Goal: Task Accomplishment & Management: Use online tool/utility

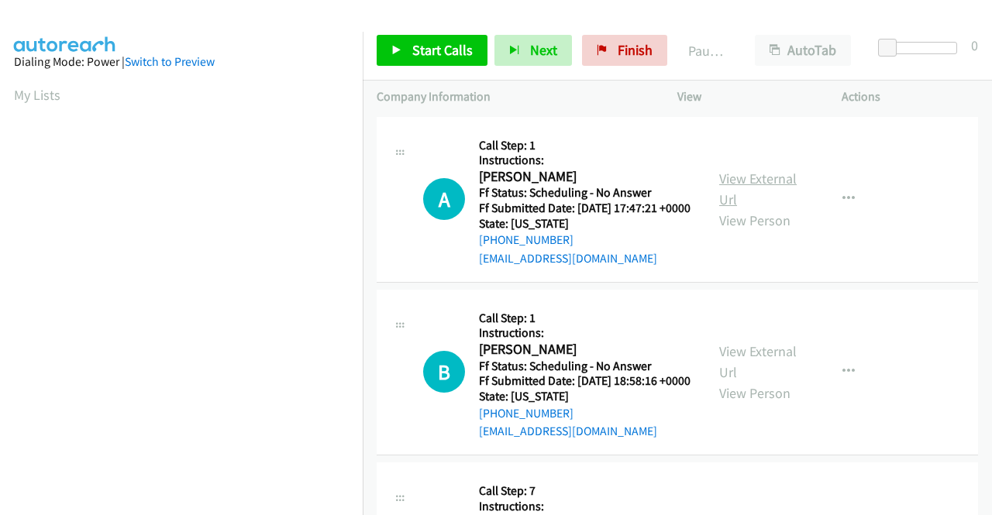
click at [748, 184] on link "View External Url" at bounding box center [757, 189] width 77 height 39
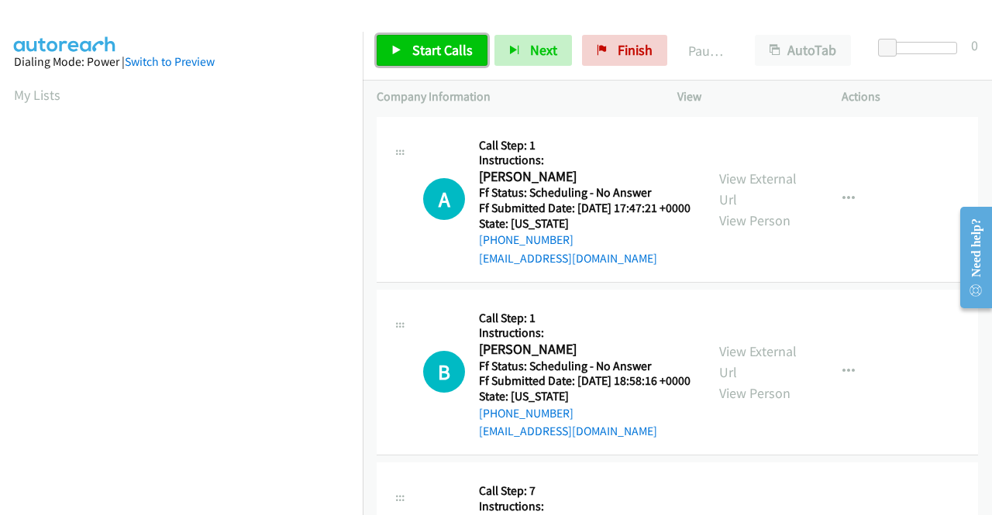
click at [447, 44] on span "Start Calls" at bounding box center [442, 50] width 60 height 18
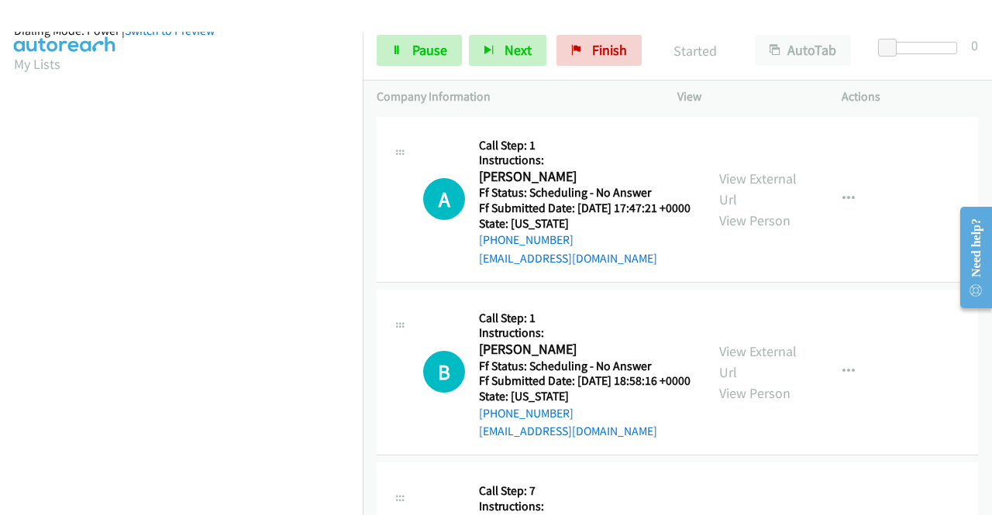
scroll to position [353, 0]
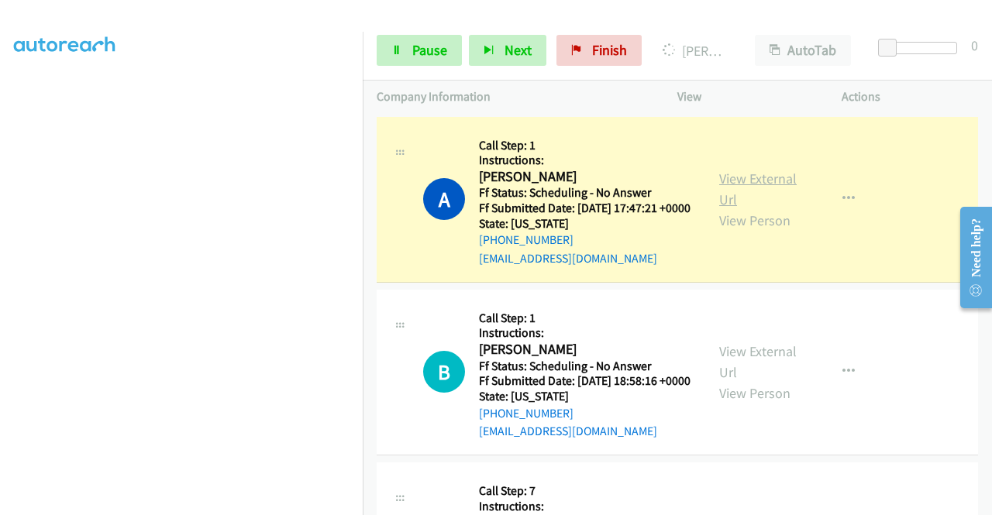
click at [762, 182] on link "View External Url" at bounding box center [757, 189] width 77 height 39
click at [725, 371] on link "View External Url" at bounding box center [757, 361] width 77 height 39
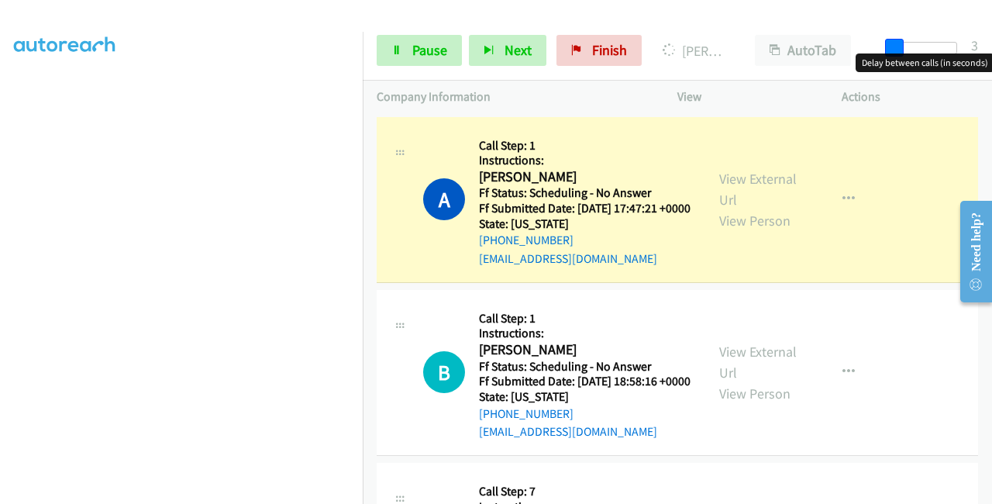
drag, startPoint x: 882, startPoint y: 41, endPoint x: 889, endPoint y: 46, distance: 8.4
click at [889, 46] on span at bounding box center [894, 48] width 19 height 19
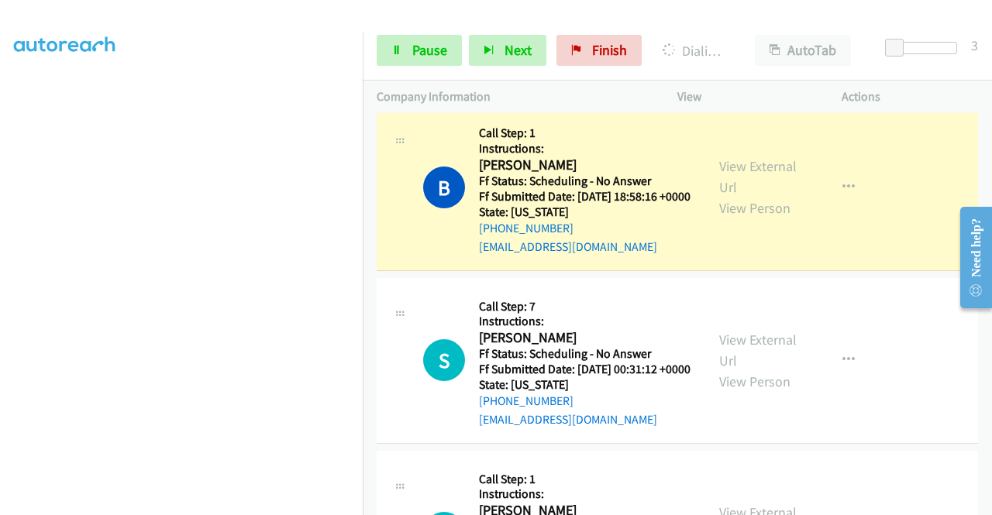
scroll to position [232, 0]
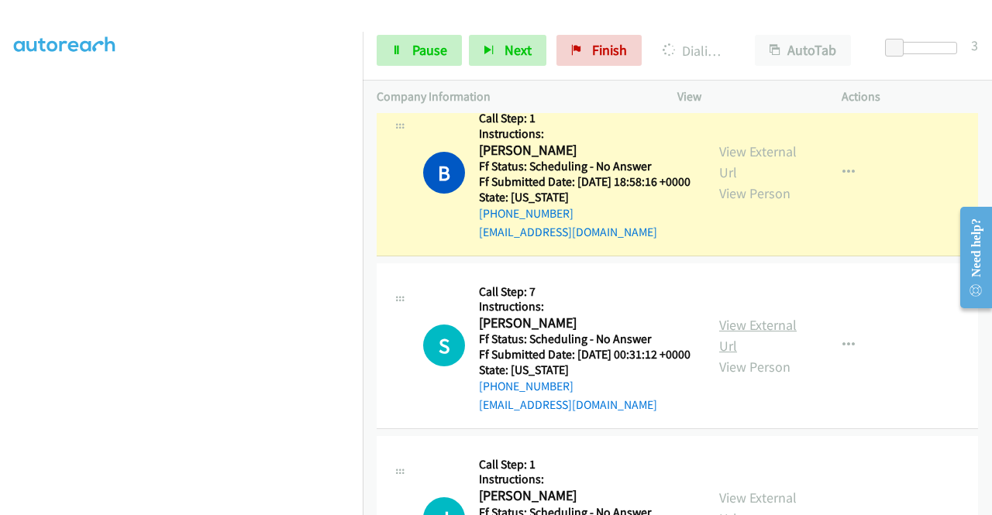
click at [757, 355] on link "View External Url" at bounding box center [757, 335] width 77 height 39
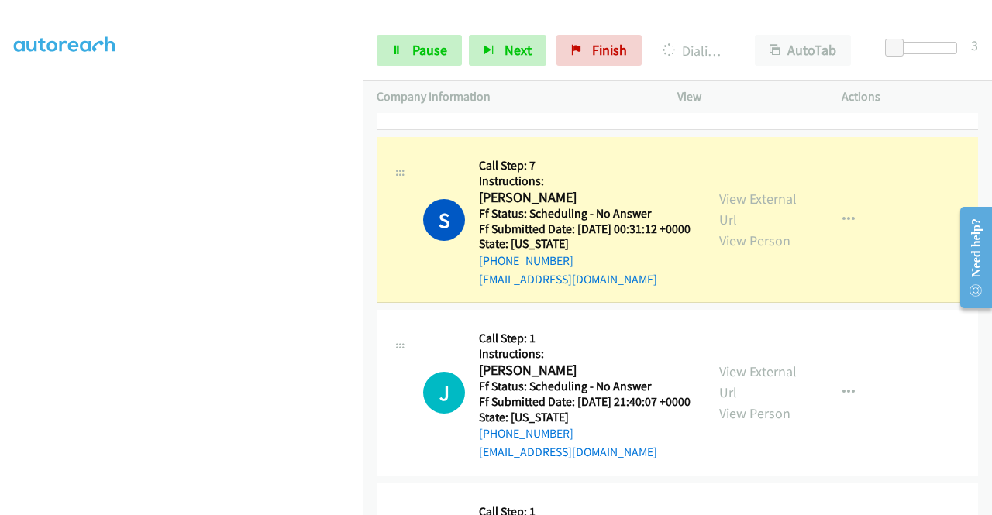
scroll to position [465, 0]
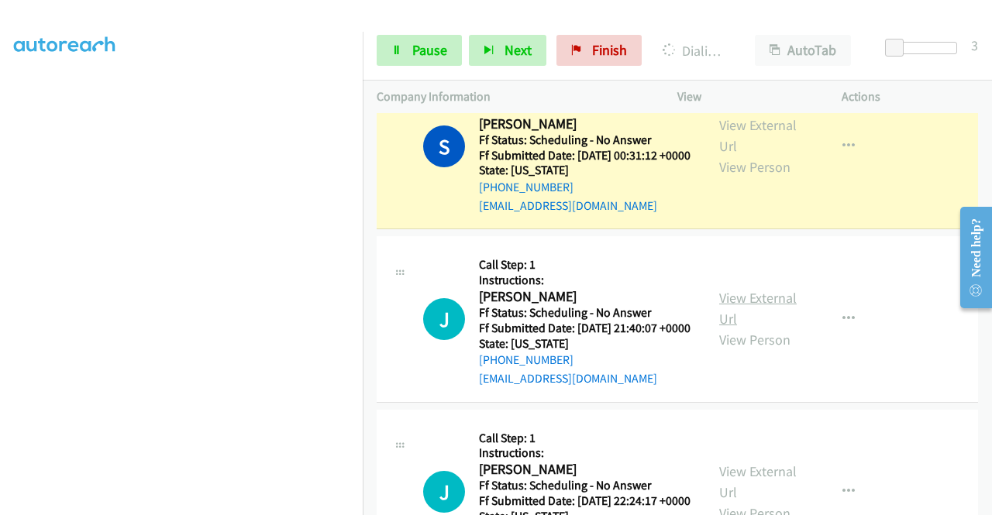
click at [765, 328] on link "View External Url" at bounding box center [757, 308] width 77 height 39
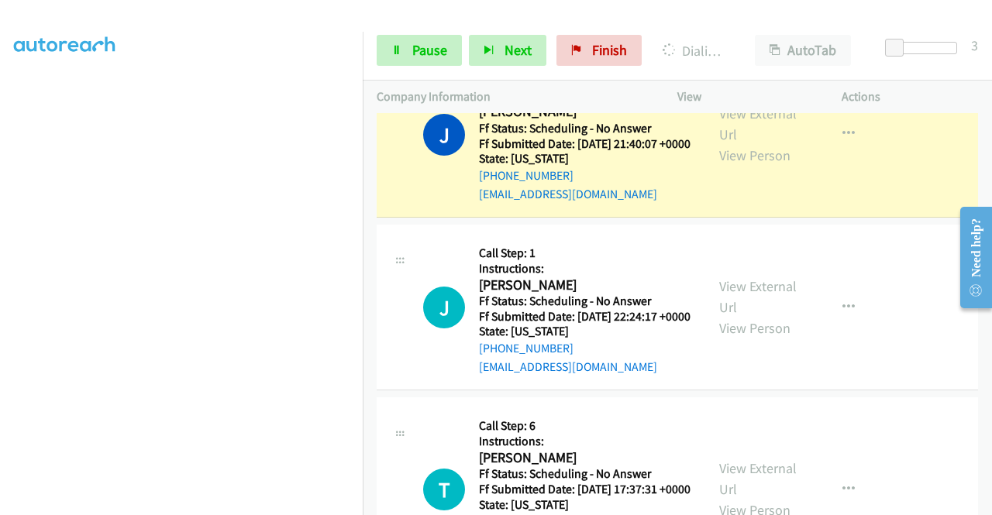
scroll to position [697, 0]
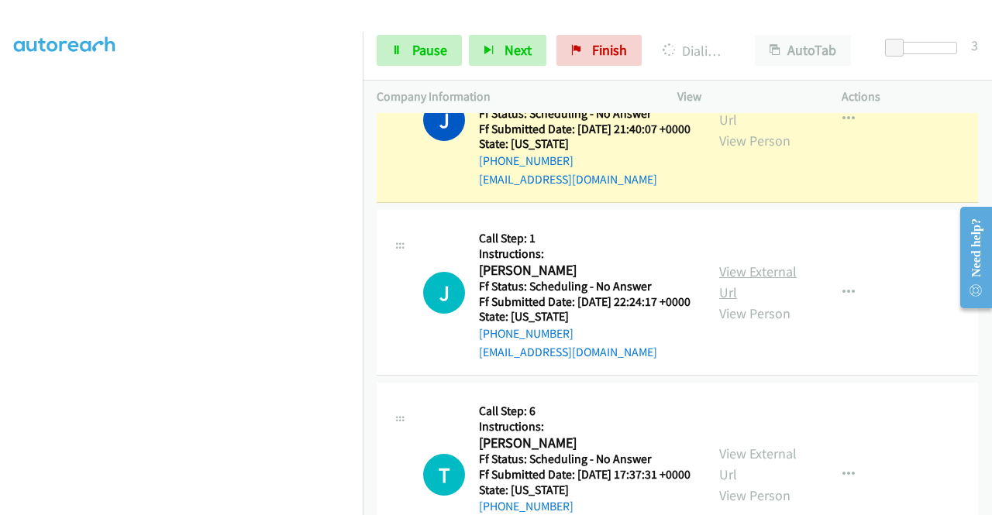
click at [756, 301] on link "View External Url" at bounding box center [757, 282] width 77 height 39
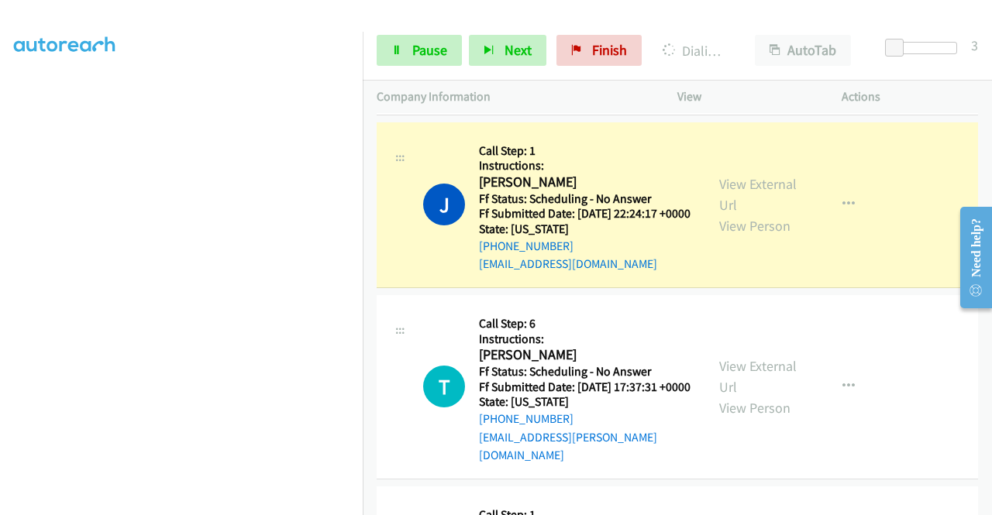
scroll to position [852, 0]
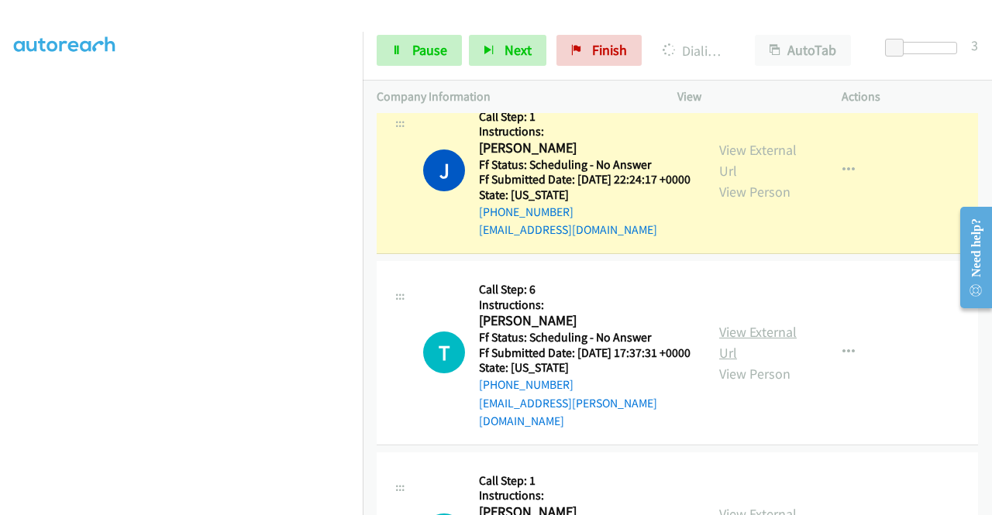
click at [760, 362] on link "View External Url" at bounding box center [757, 342] width 77 height 39
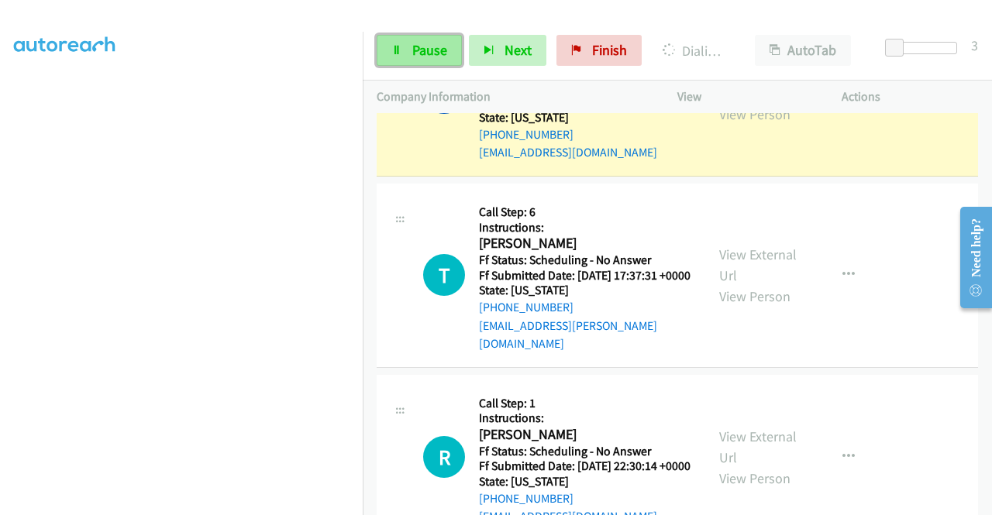
click at [429, 60] on link "Pause" at bounding box center [418, 50] width 85 height 31
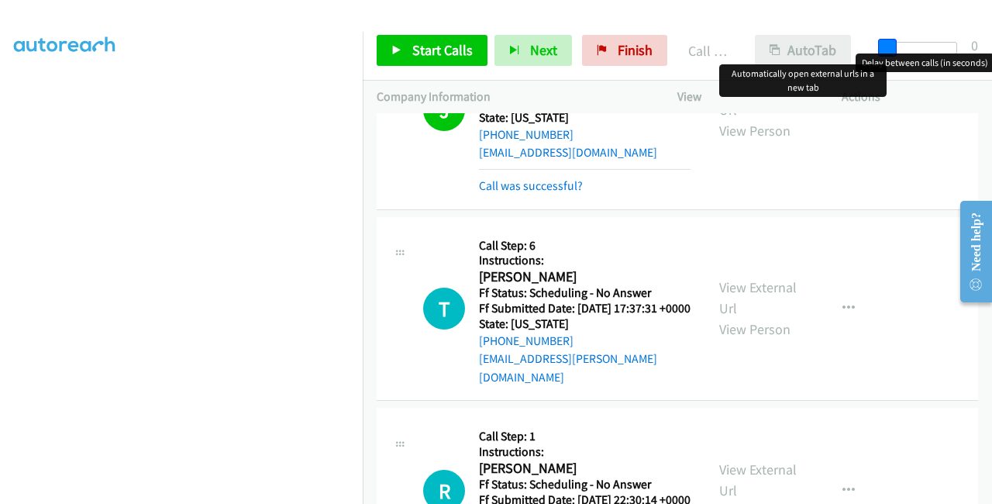
drag, startPoint x: 840, startPoint y: 53, endPoint x: 823, endPoint y: 57, distance: 16.6
click at [823, 57] on div "Start Calls Pause Next Finish Call Completed AutoTab AutoTab 0" at bounding box center [677, 51] width 629 height 60
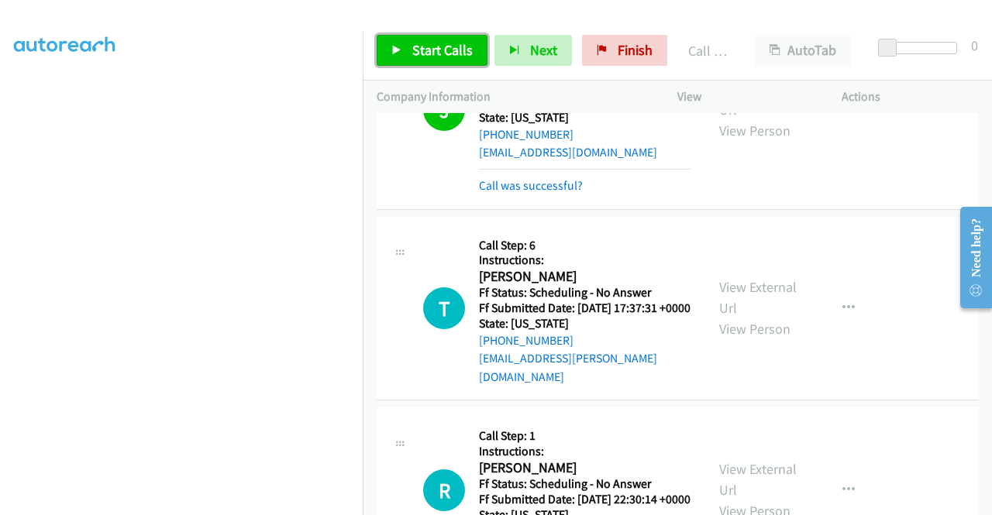
click at [428, 53] on span "Start Calls" at bounding box center [442, 50] width 60 height 18
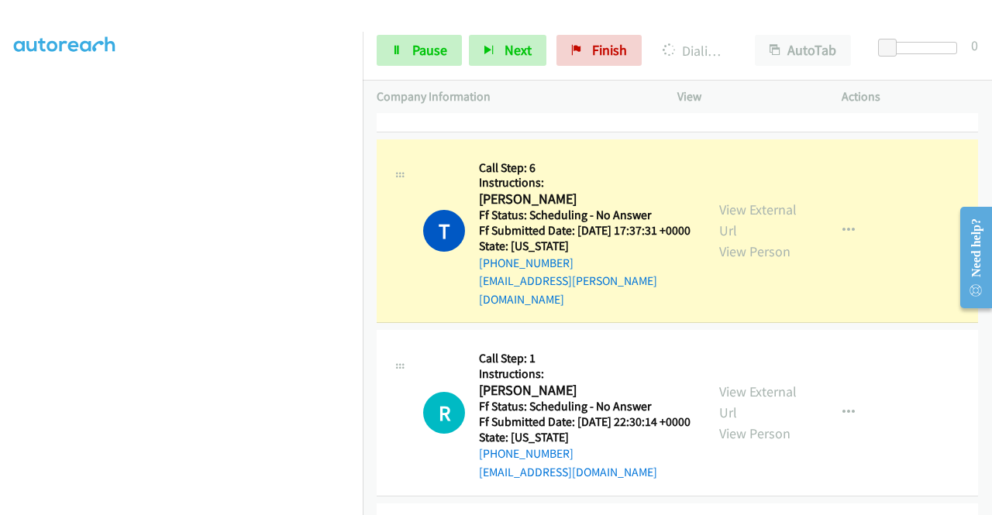
scroll to position [1085, 0]
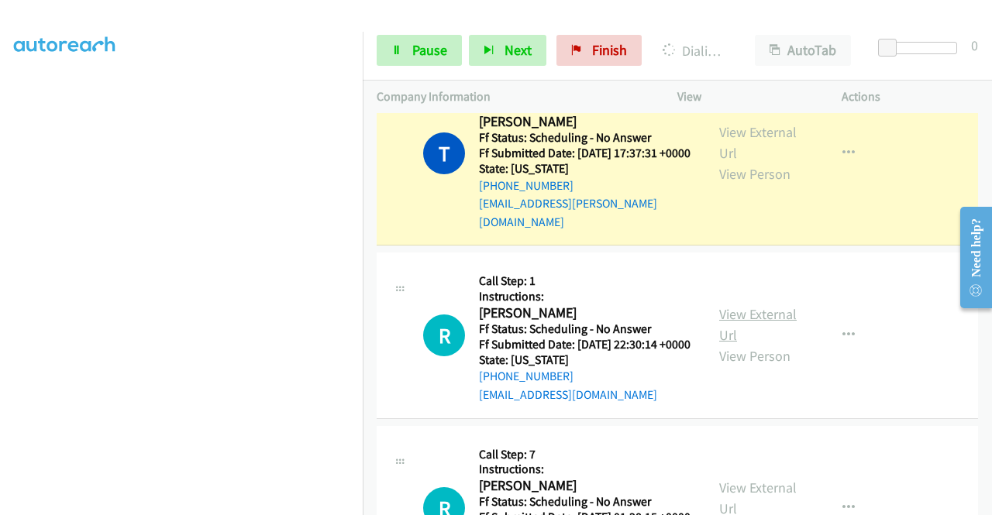
click at [764, 344] on link "View External Url" at bounding box center [757, 324] width 77 height 39
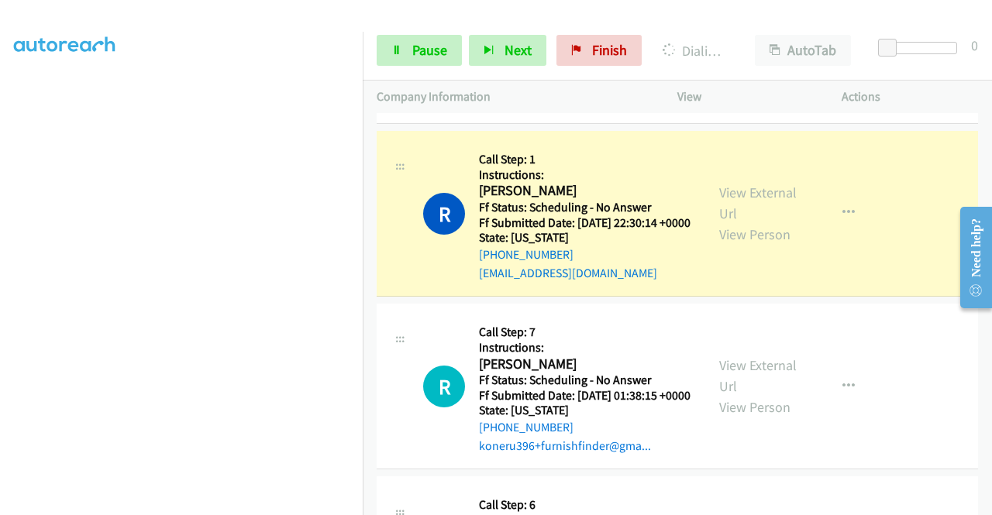
scroll to position [1394, 0]
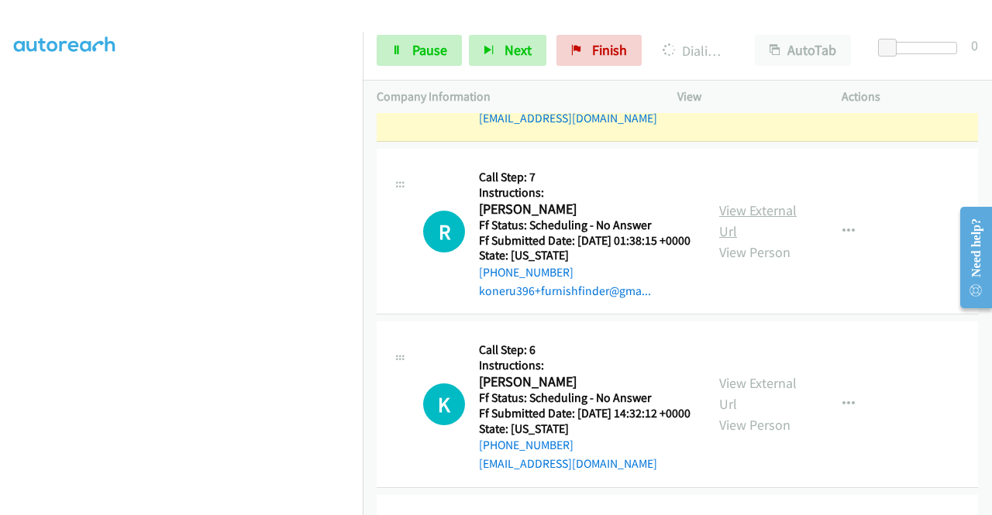
click at [739, 240] on link "View External Url" at bounding box center [757, 220] width 77 height 39
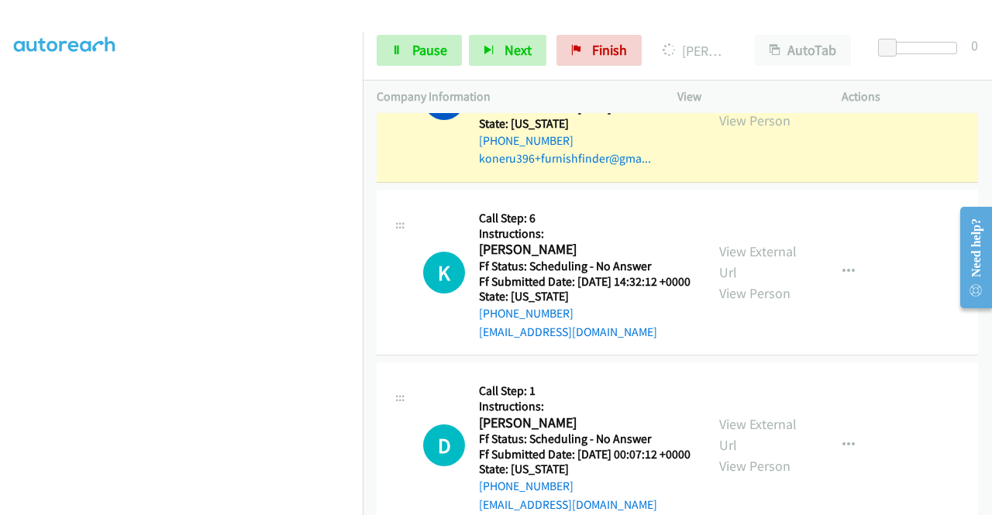
scroll to position [1643, 0]
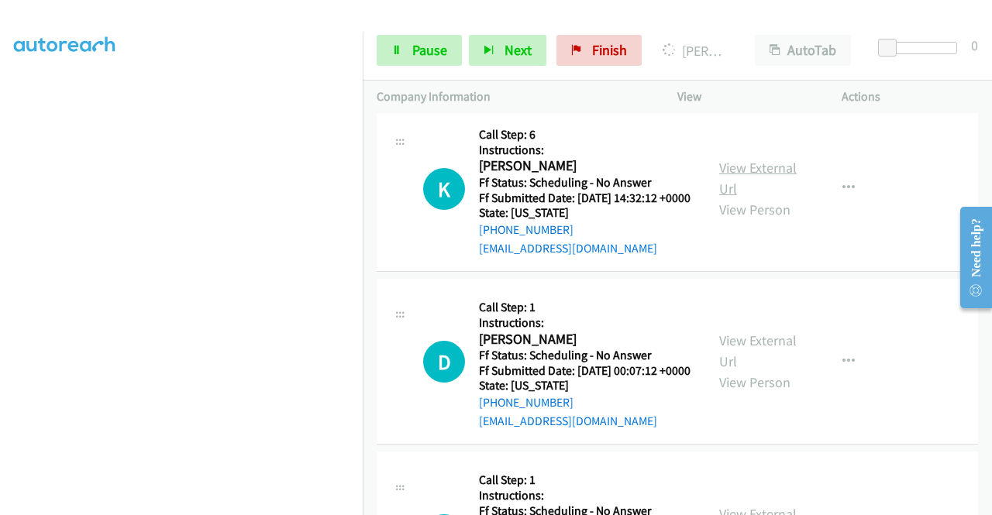
click at [721, 198] on link "View External Url" at bounding box center [757, 178] width 77 height 39
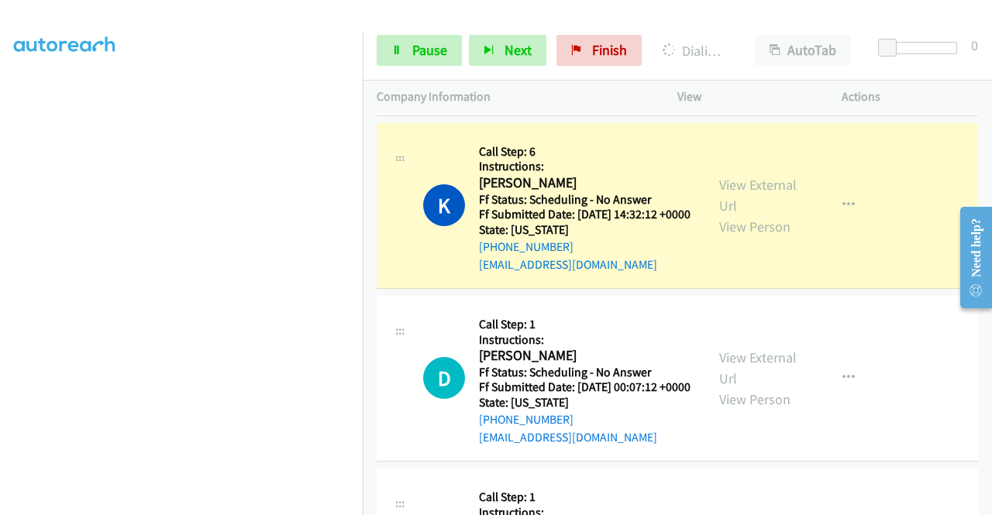
scroll to position [1737, 0]
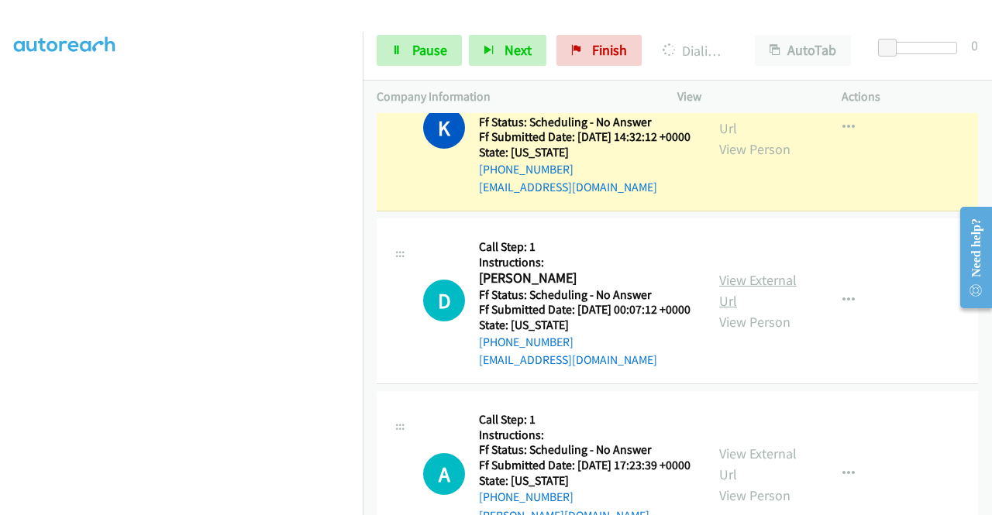
click at [750, 310] on link "View External Url" at bounding box center [757, 290] width 77 height 39
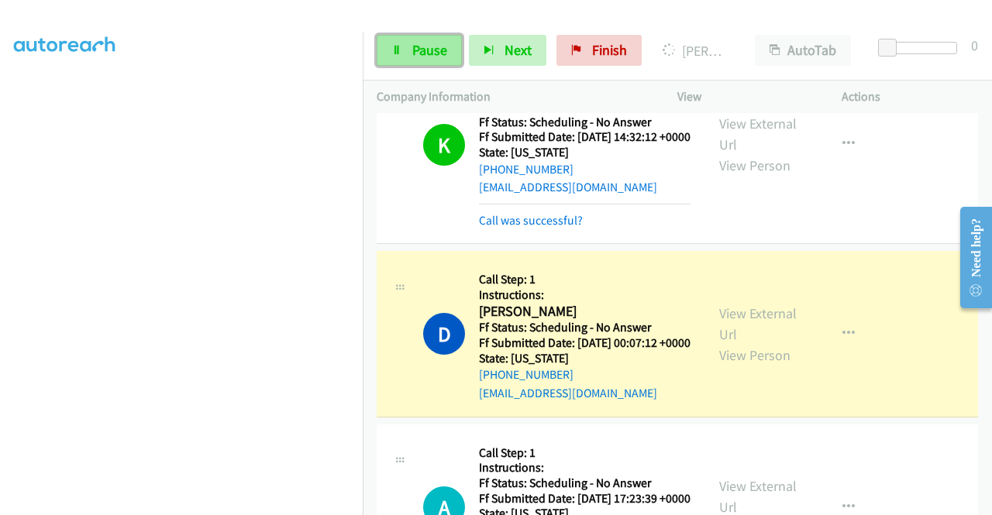
click at [397, 63] on link "Pause" at bounding box center [418, 50] width 85 height 31
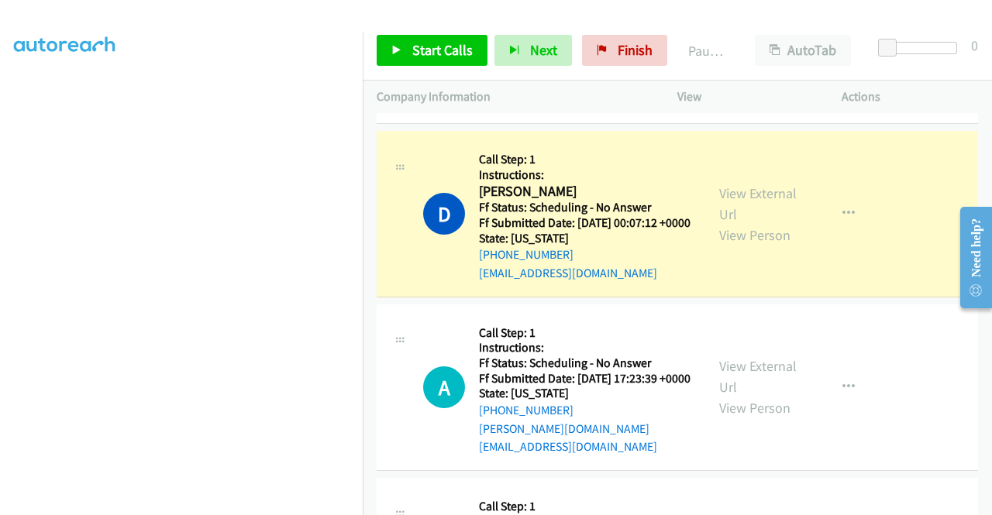
scroll to position [1892, 0]
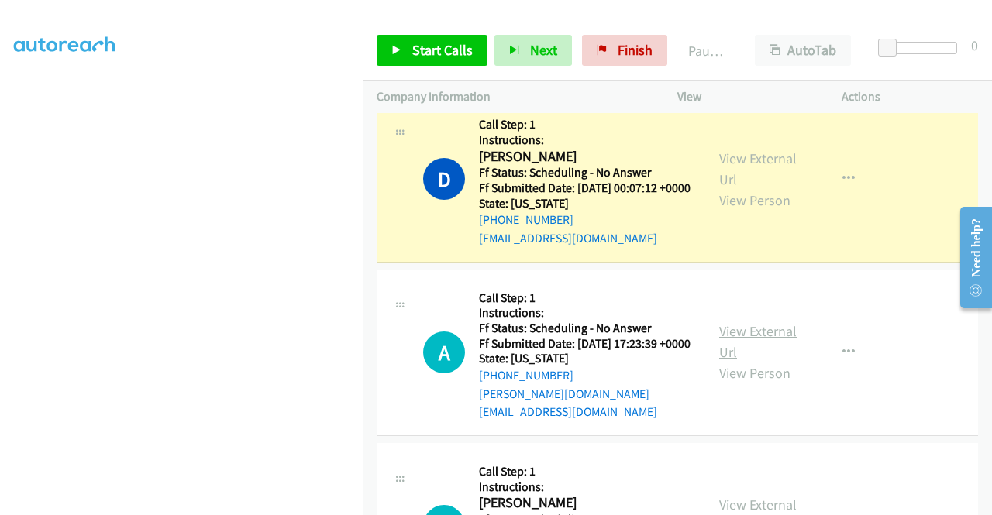
click at [742, 361] on link "View External Url" at bounding box center [757, 341] width 77 height 39
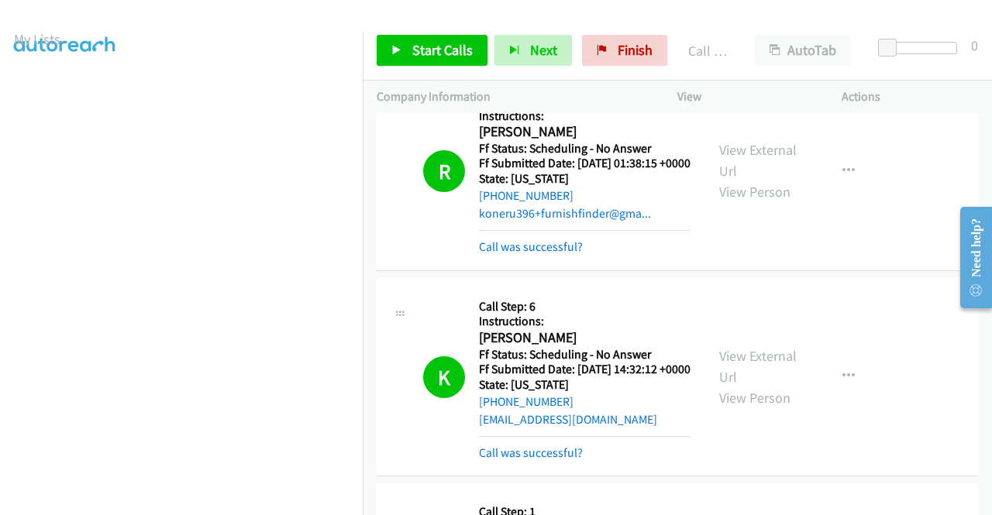
scroll to position [0, 0]
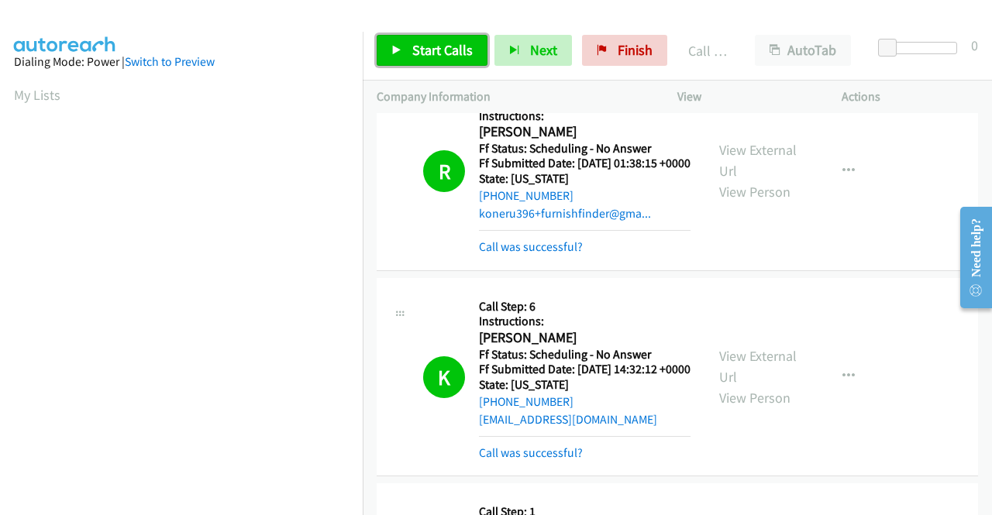
click at [450, 58] on span "Start Calls" at bounding box center [442, 50] width 60 height 18
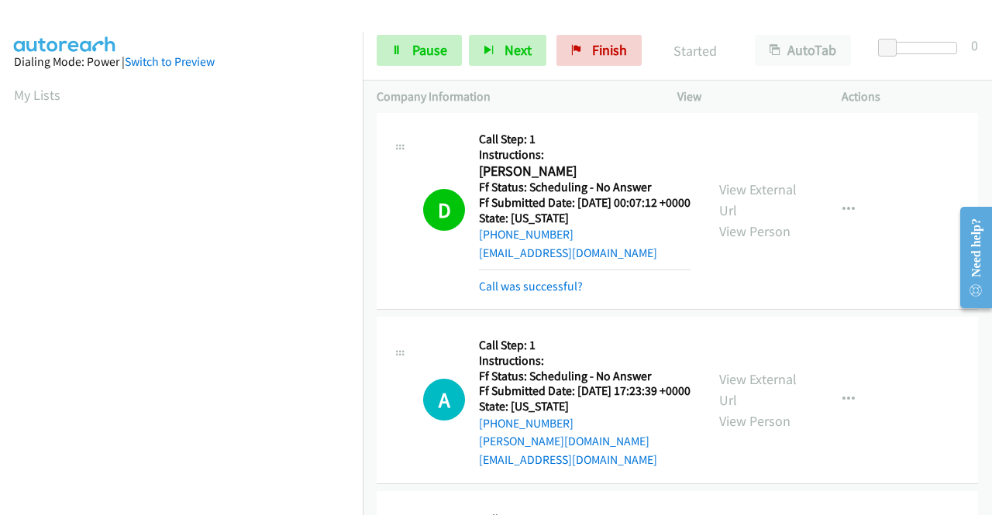
scroll to position [1969, 0]
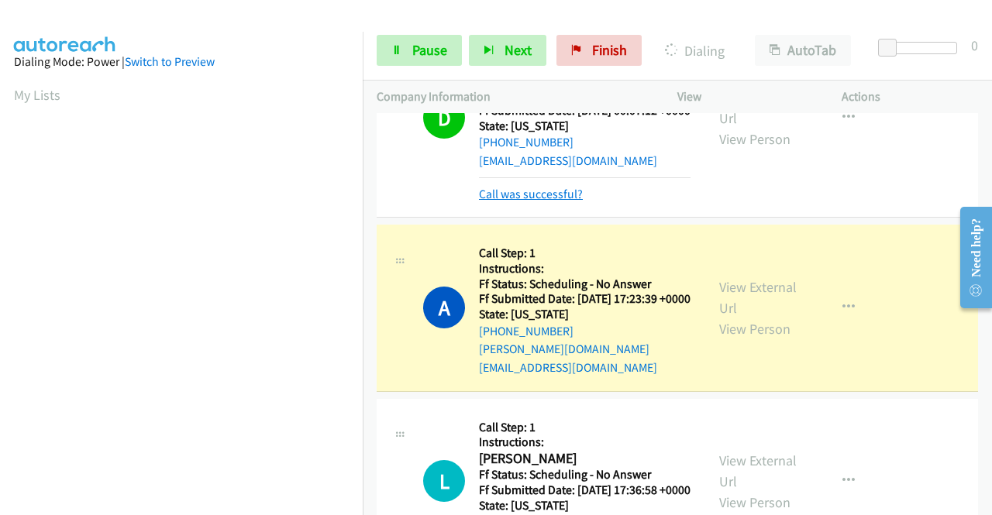
click at [559, 201] on link "Call was successful?" at bounding box center [531, 194] width 104 height 15
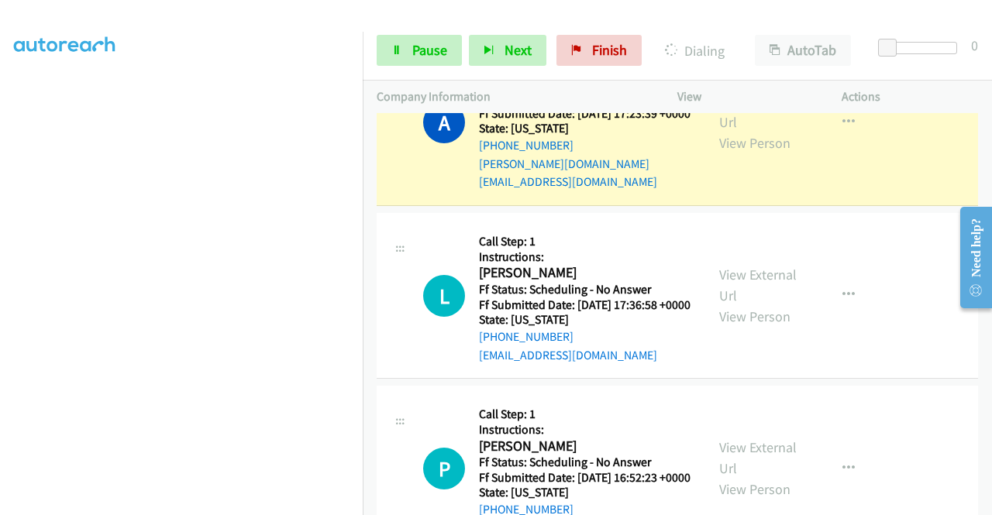
scroll to position [2124, 0]
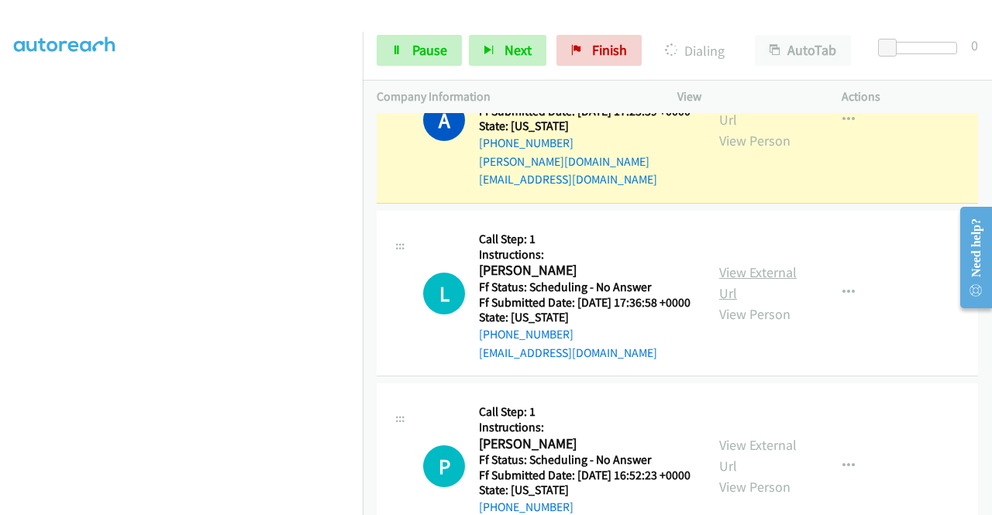
click at [748, 302] on link "View External Url" at bounding box center [757, 282] width 77 height 39
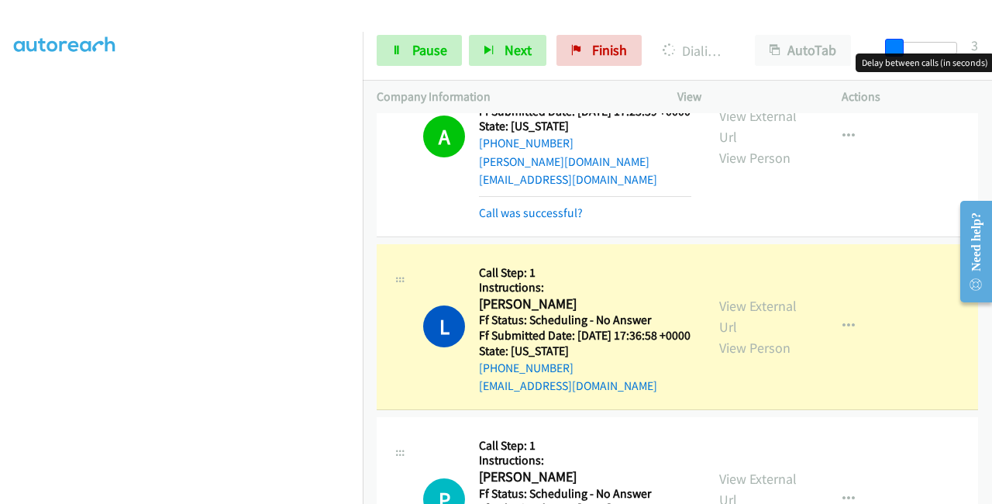
click at [896, 47] on span at bounding box center [894, 48] width 19 height 19
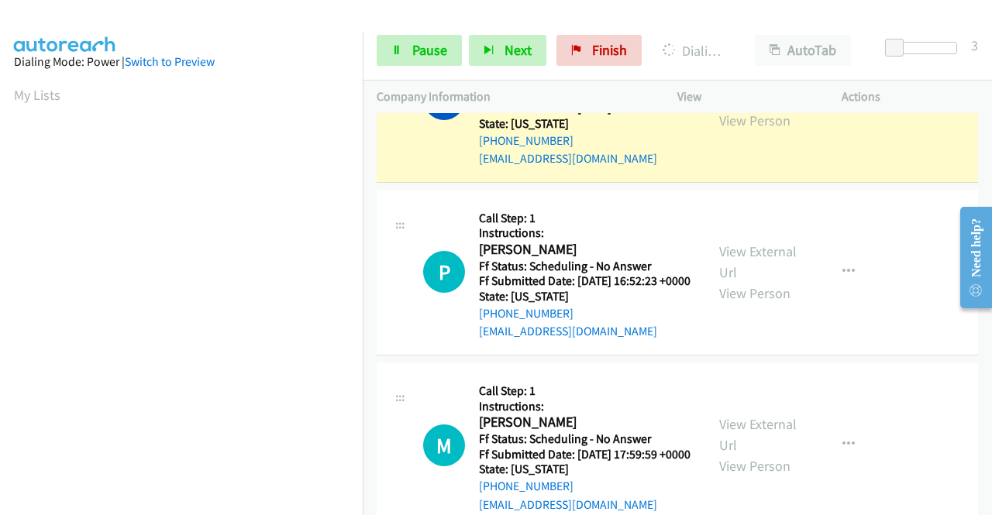
scroll to position [2357, 0]
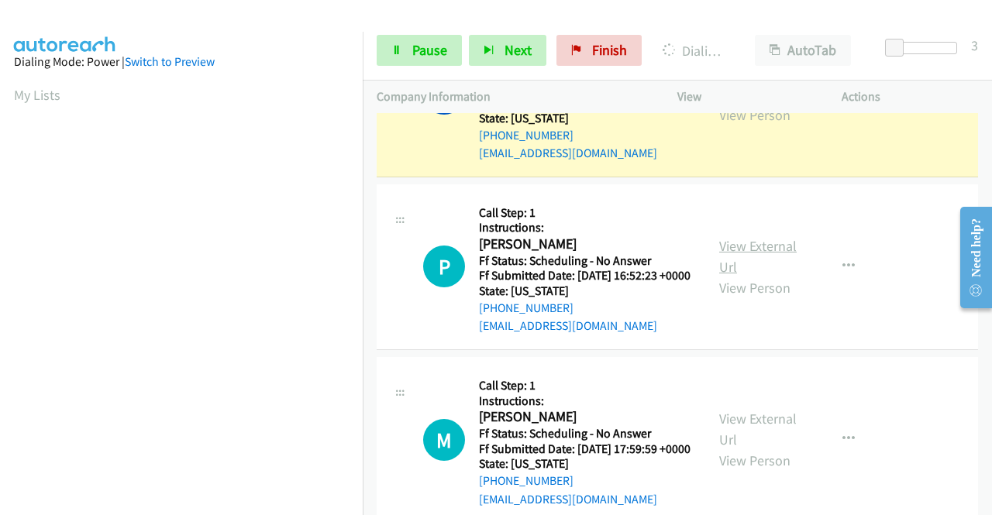
click at [749, 276] on link "View External Url" at bounding box center [757, 256] width 77 height 39
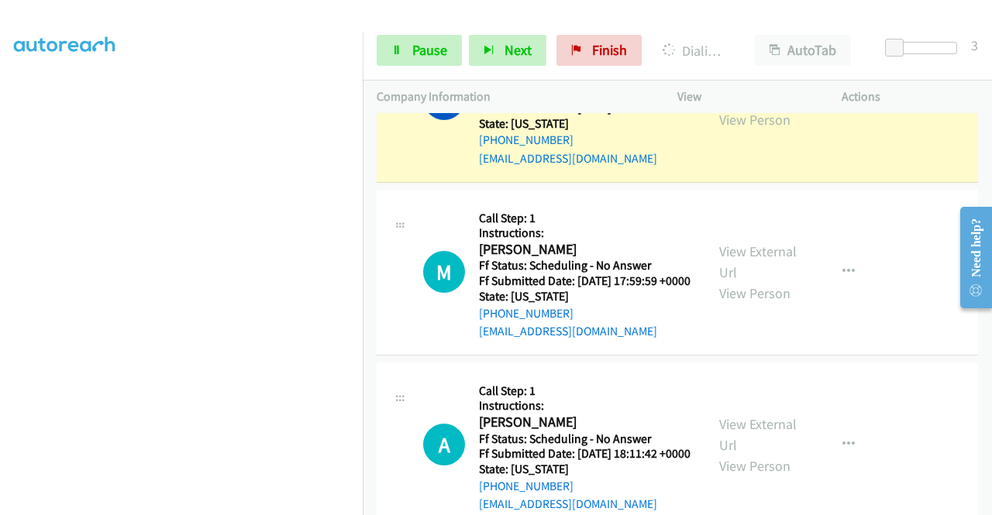
scroll to position [2589, 0]
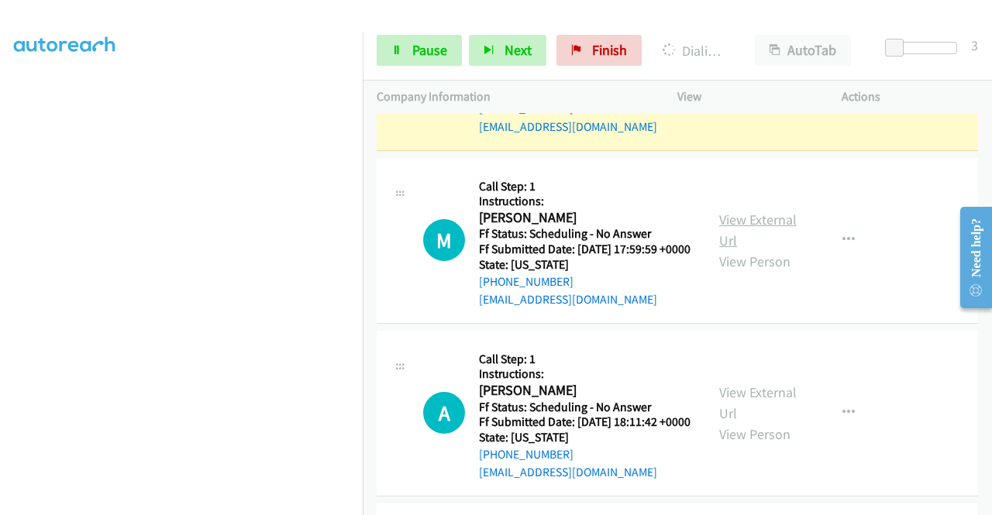
click at [749, 249] on link "View External Url" at bounding box center [757, 230] width 77 height 39
click at [437, 46] on span "Pause" at bounding box center [429, 50] width 35 height 18
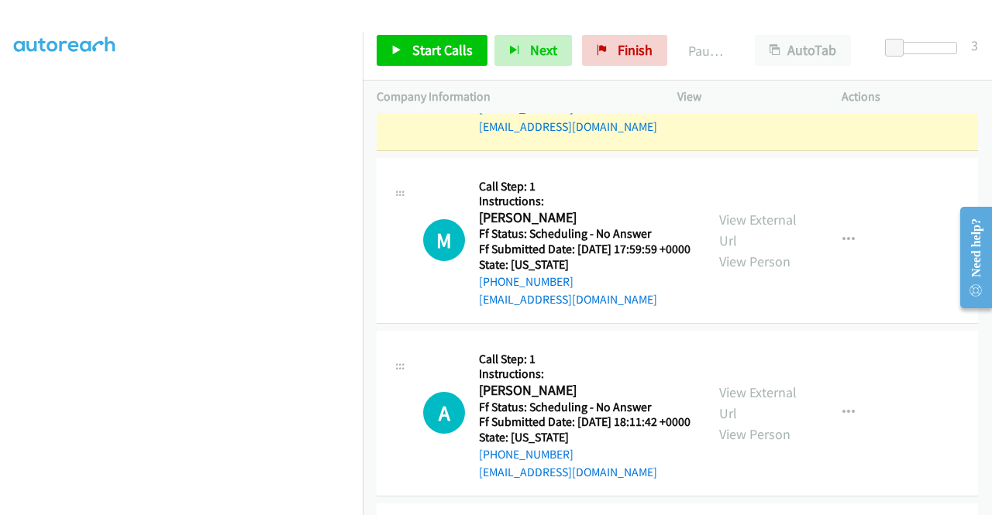
scroll to position [43, 0]
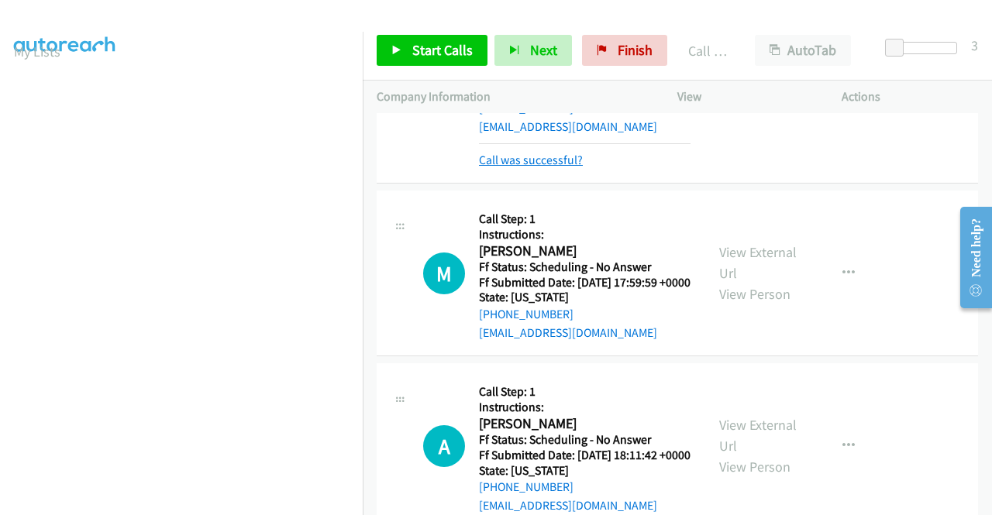
click at [529, 167] on link "Call was successful?" at bounding box center [531, 160] width 104 height 15
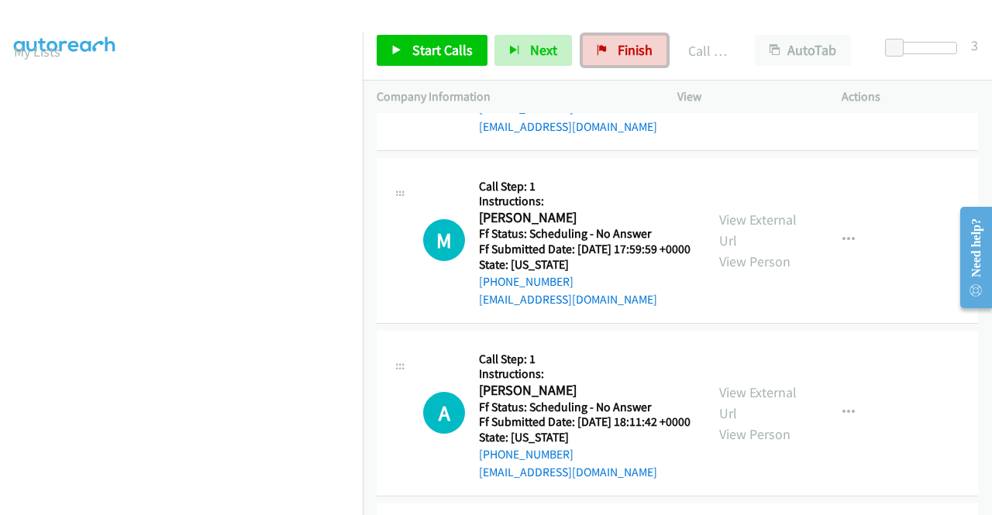
drag, startPoint x: 643, startPoint y: 40, endPoint x: 566, endPoint y: 88, distance: 90.7
click at [643, 40] on link "Finish" at bounding box center [624, 50] width 85 height 31
